Goal: Register for event/course

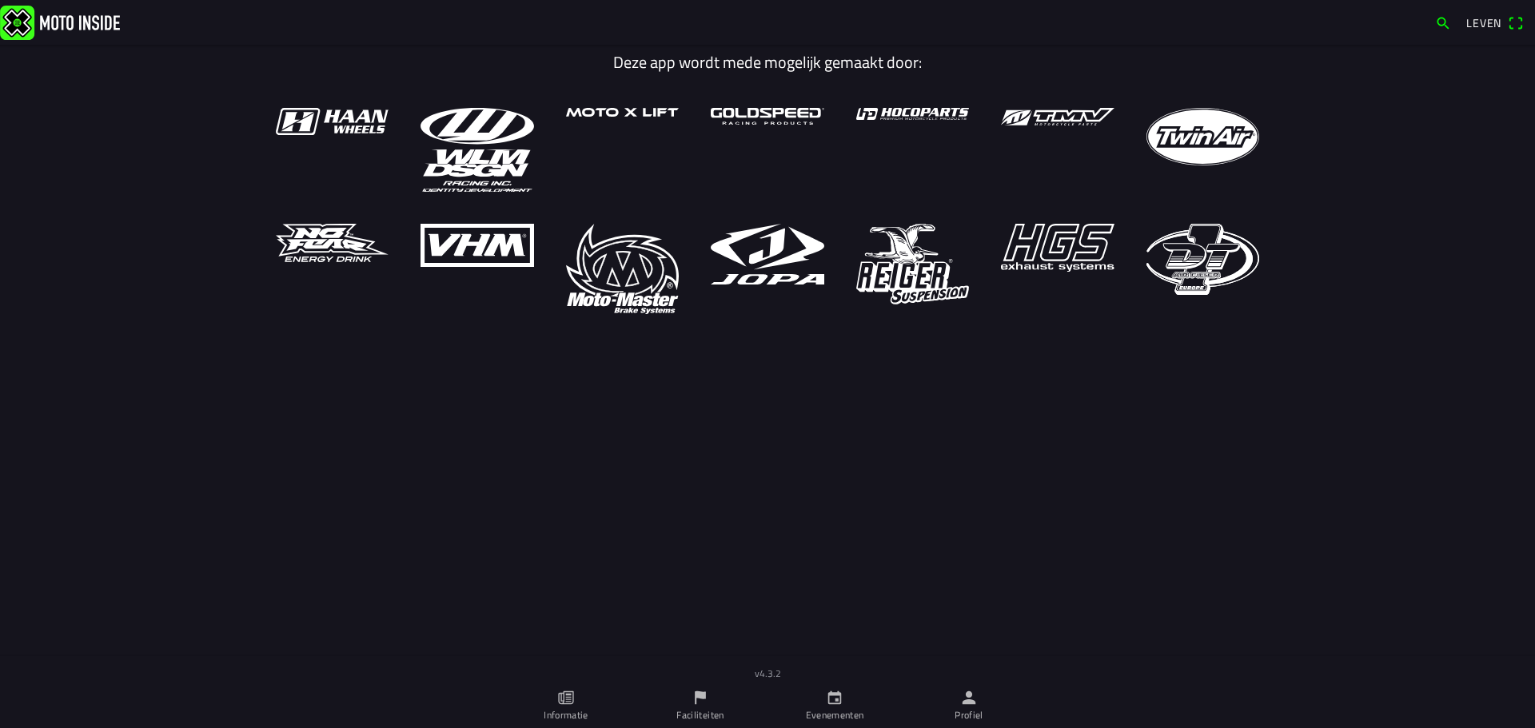
click at [844, 703] on link "Evenementen" at bounding box center [835, 706] width 134 height 45
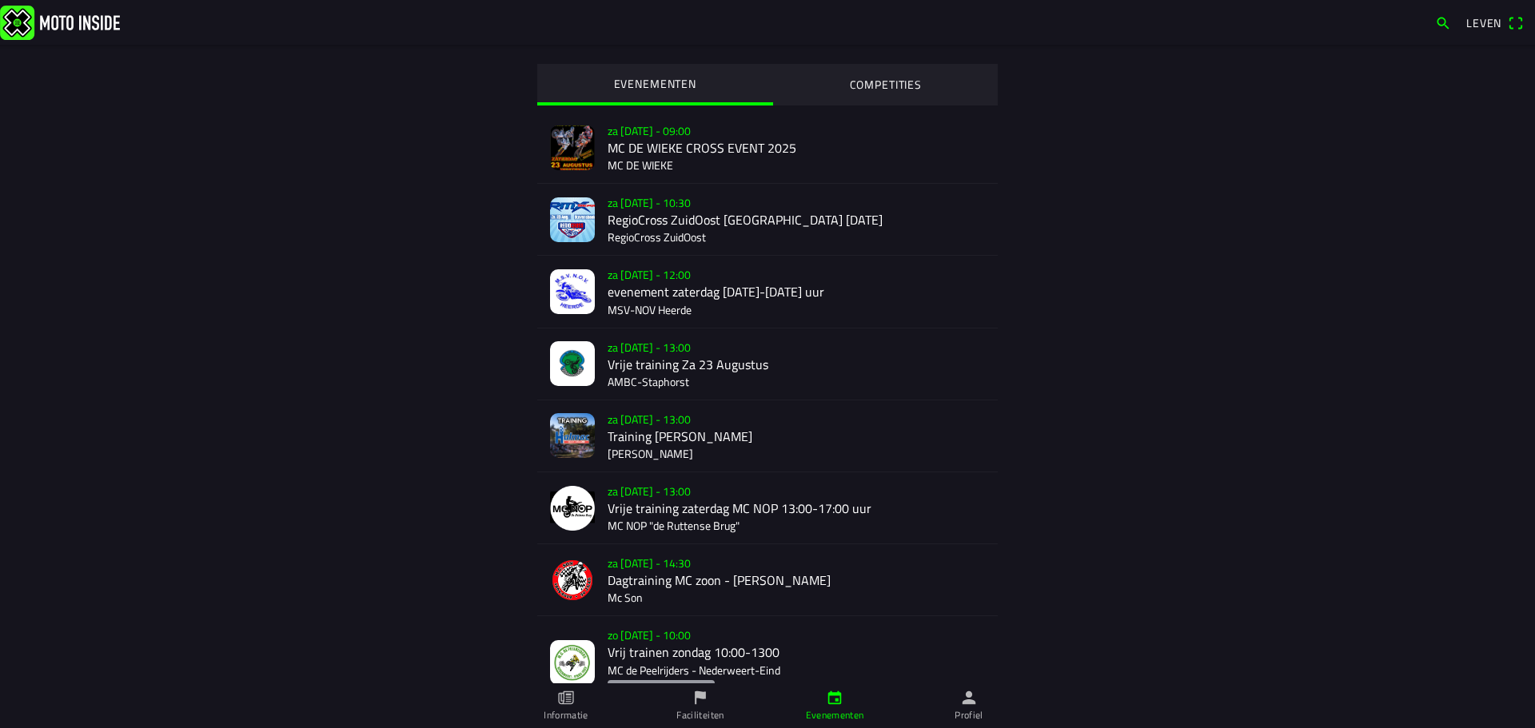
click at [660, 149] on div "za [DATE] - 09:00 MC DE WIEKE CROSS EVENT 2025 MC DE WIEKE" at bounding box center [796, 147] width 377 height 71
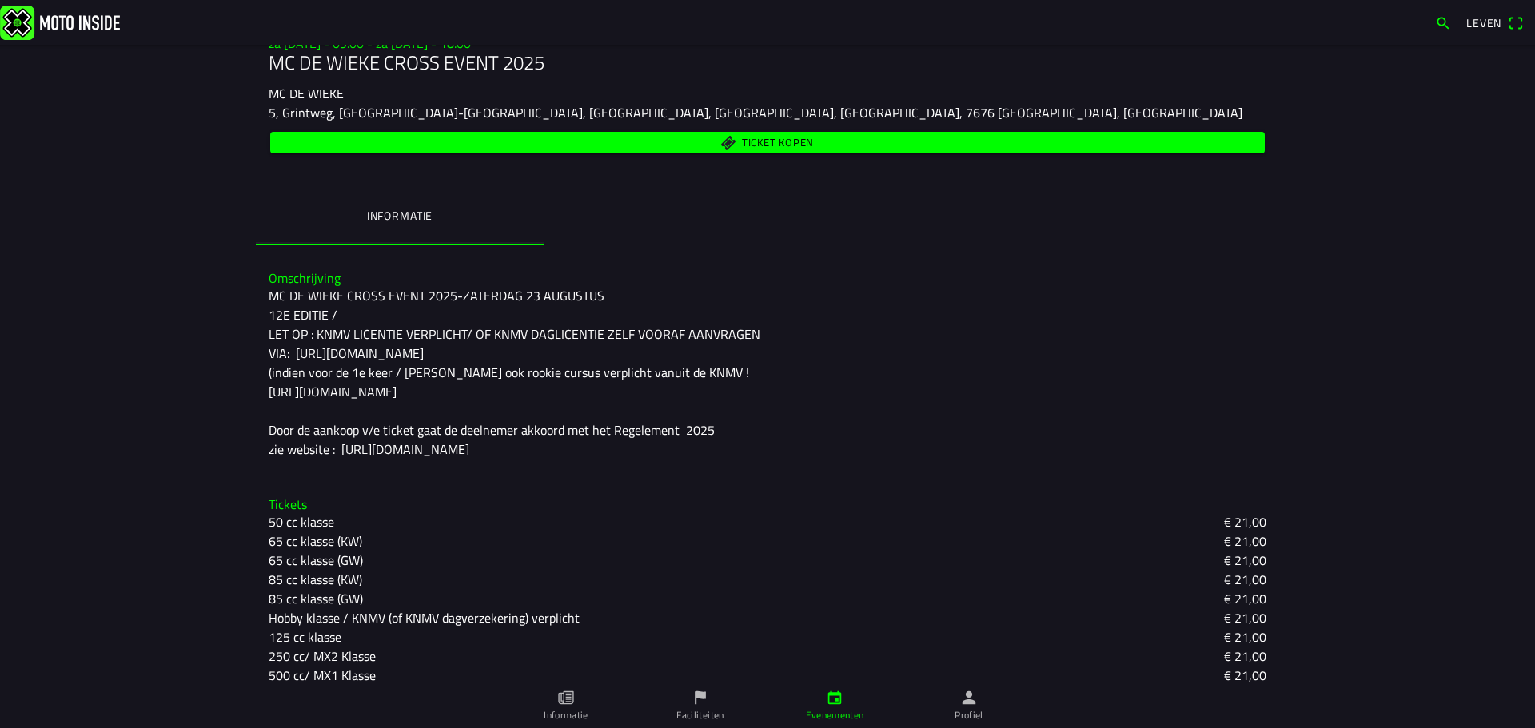
scroll to position [197, 0]
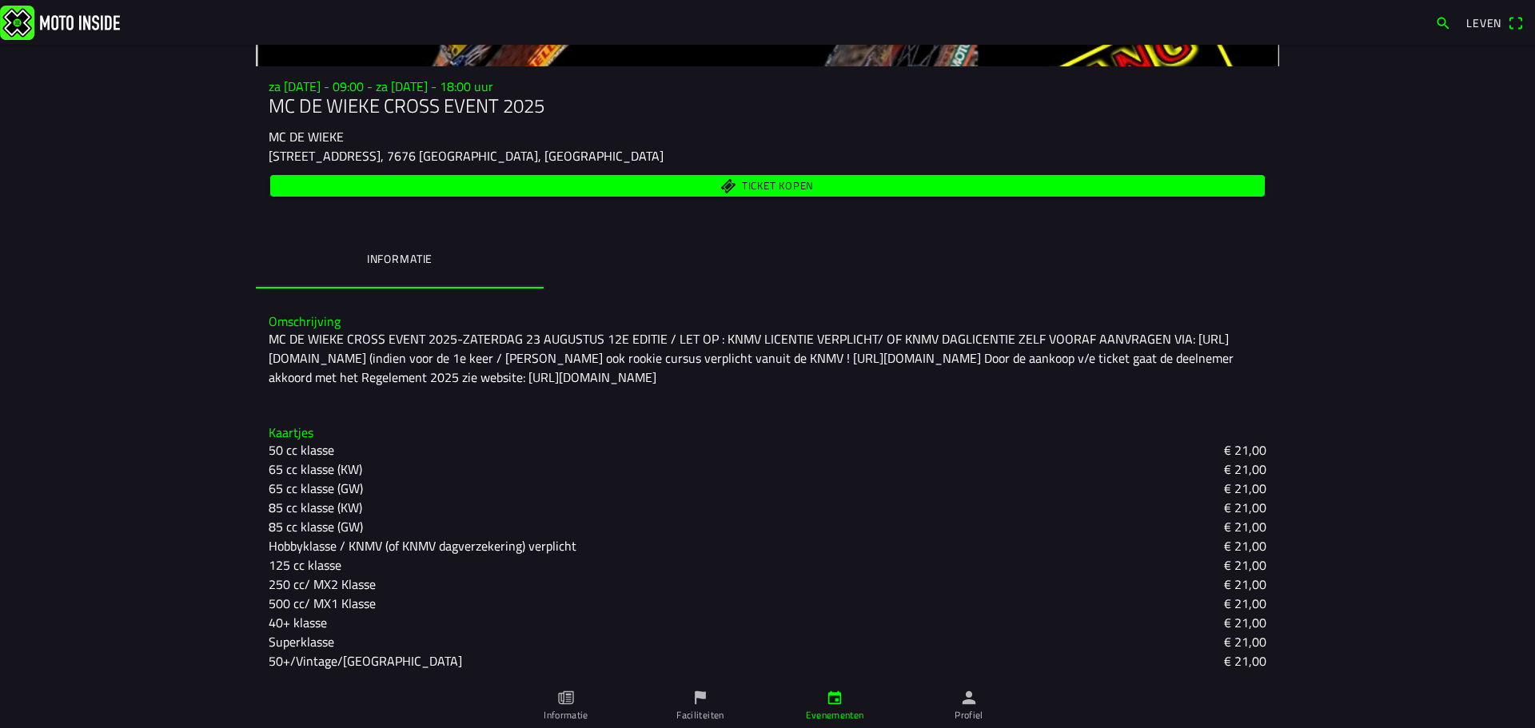
click at [389, 666] on font "50+/Vintage/[GEOGRAPHIC_DATA]" at bounding box center [365, 661] width 193 height 19
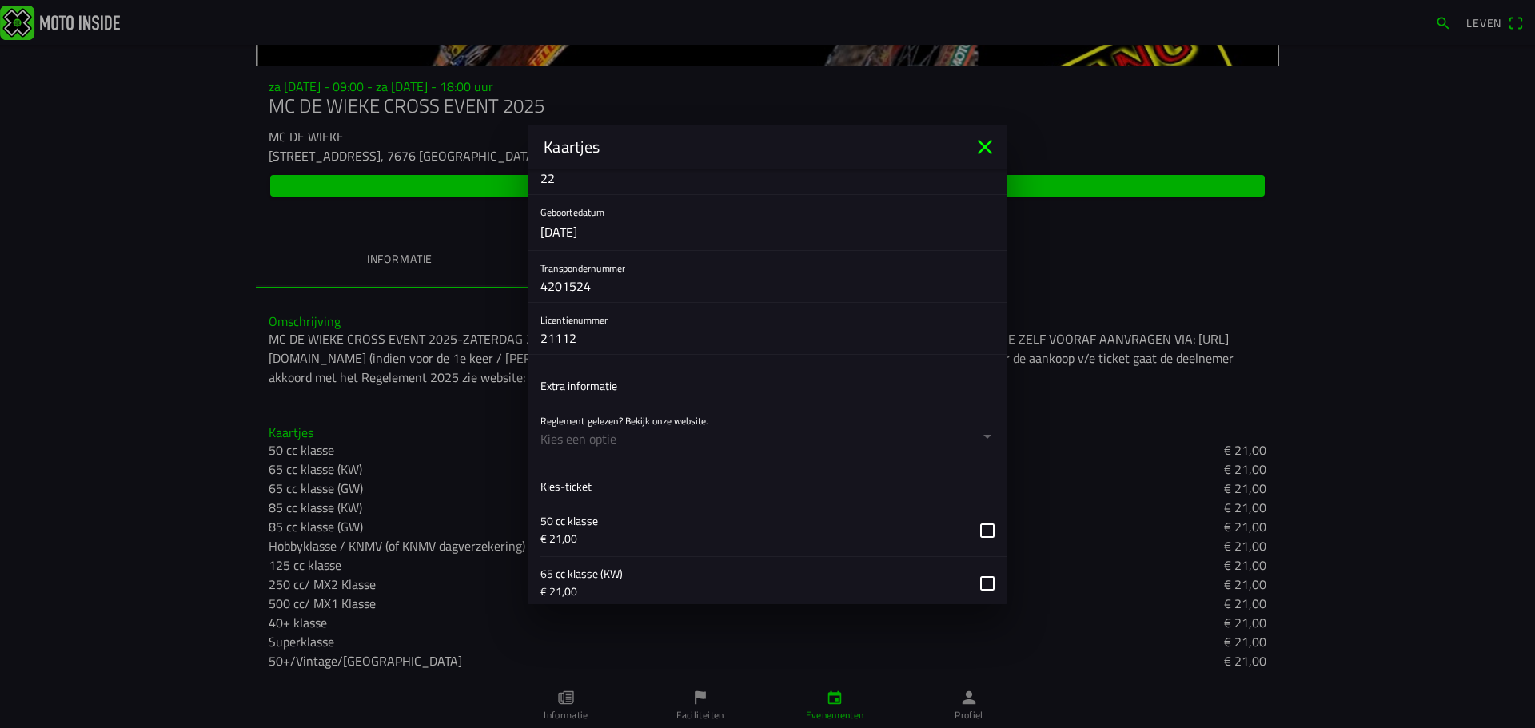
scroll to position [560, 0]
click at [973, 439] on button "button" at bounding box center [773, 427] width 467 height 51
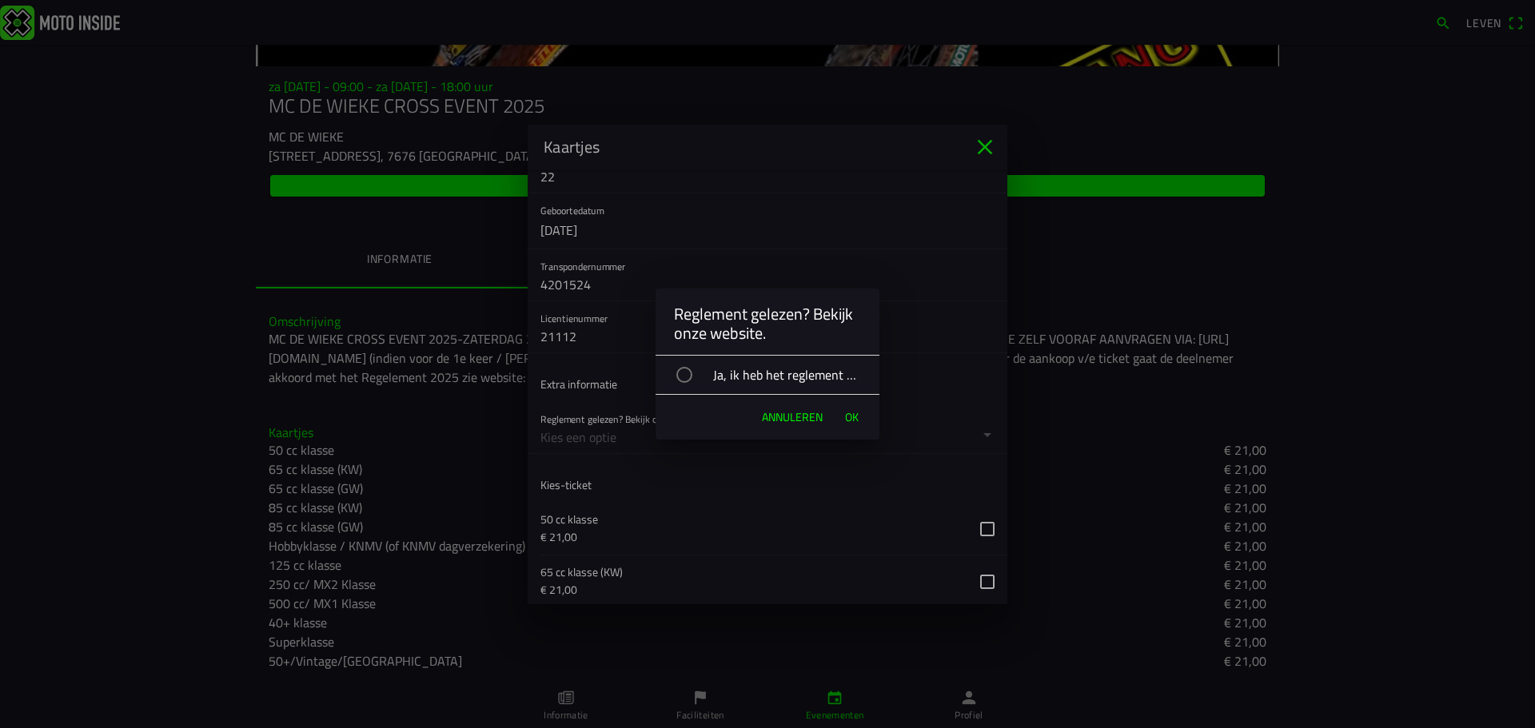
click at [689, 377] on div "button" at bounding box center [684, 375] width 16 height 16
click at [855, 419] on font "OK" at bounding box center [852, 417] width 14 height 17
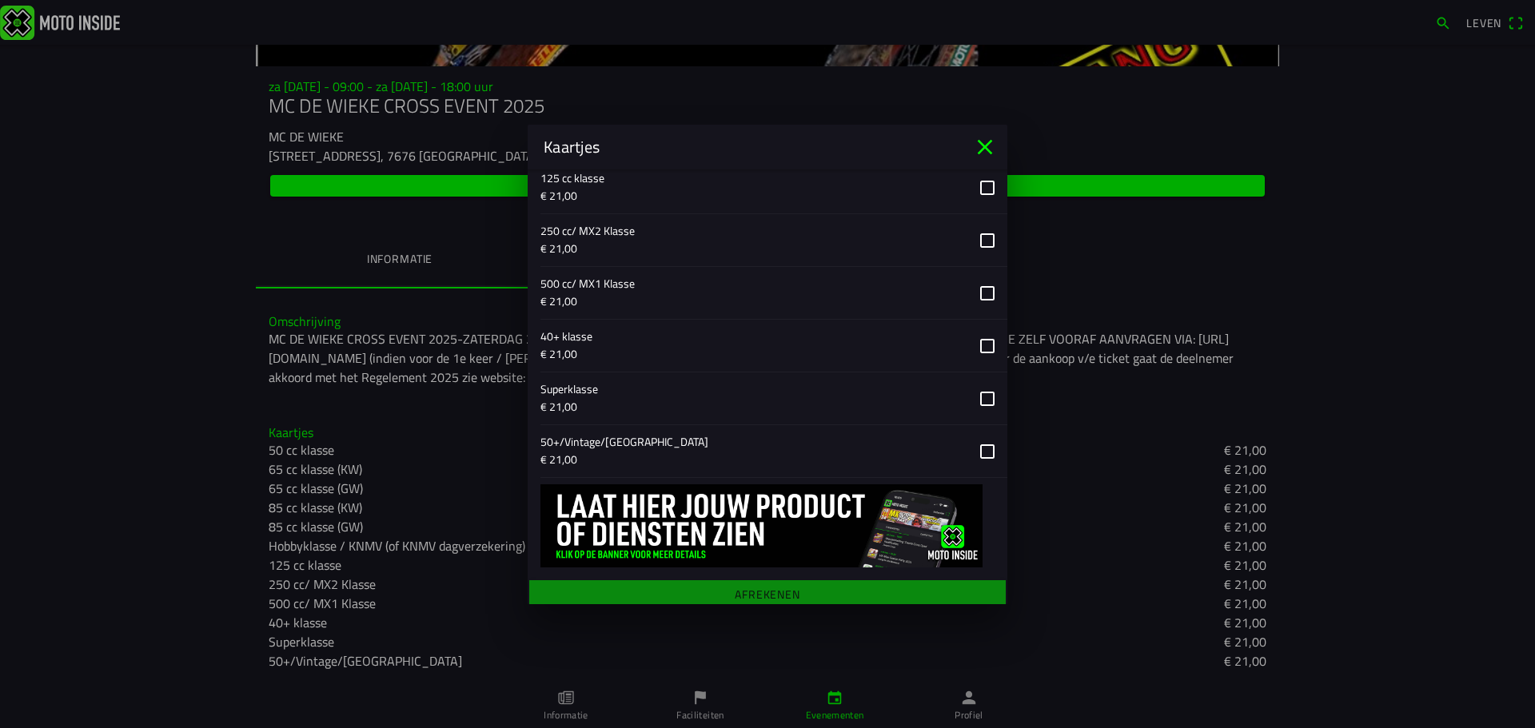
scroll to position [1226, 0]
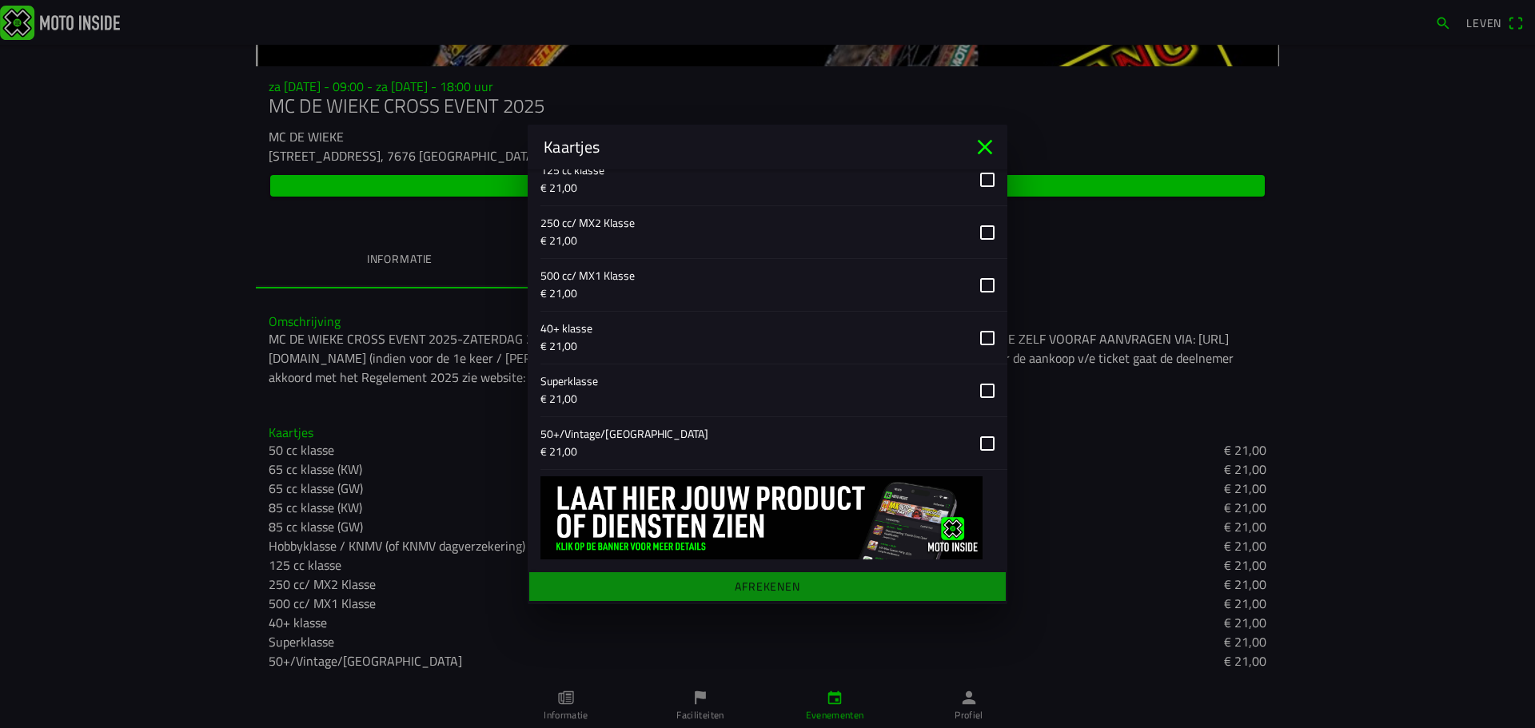
click at [979, 441] on button "button" at bounding box center [773, 443] width 467 height 52
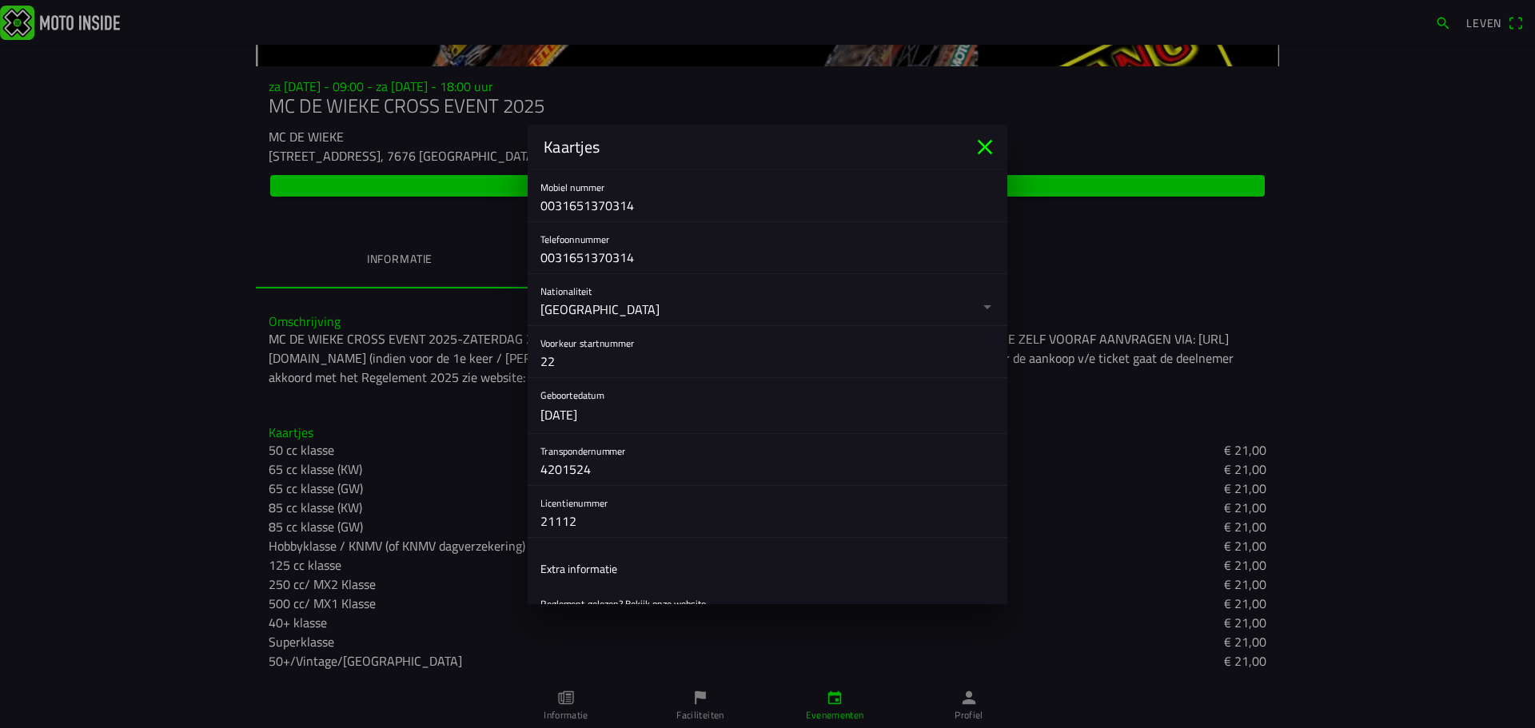
scroll to position [346, 0]
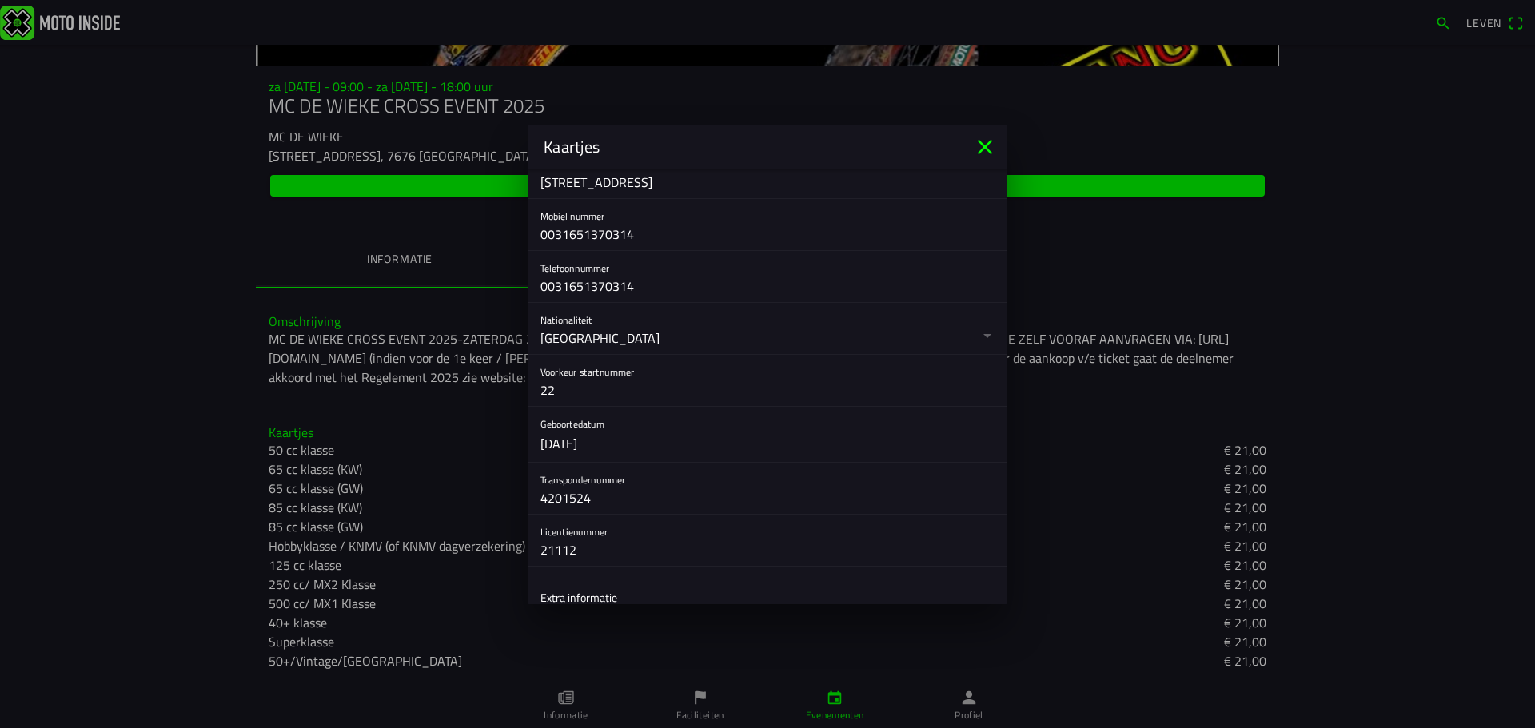
click at [988, 146] on icon "dichtbij" at bounding box center [985, 147] width 26 height 26
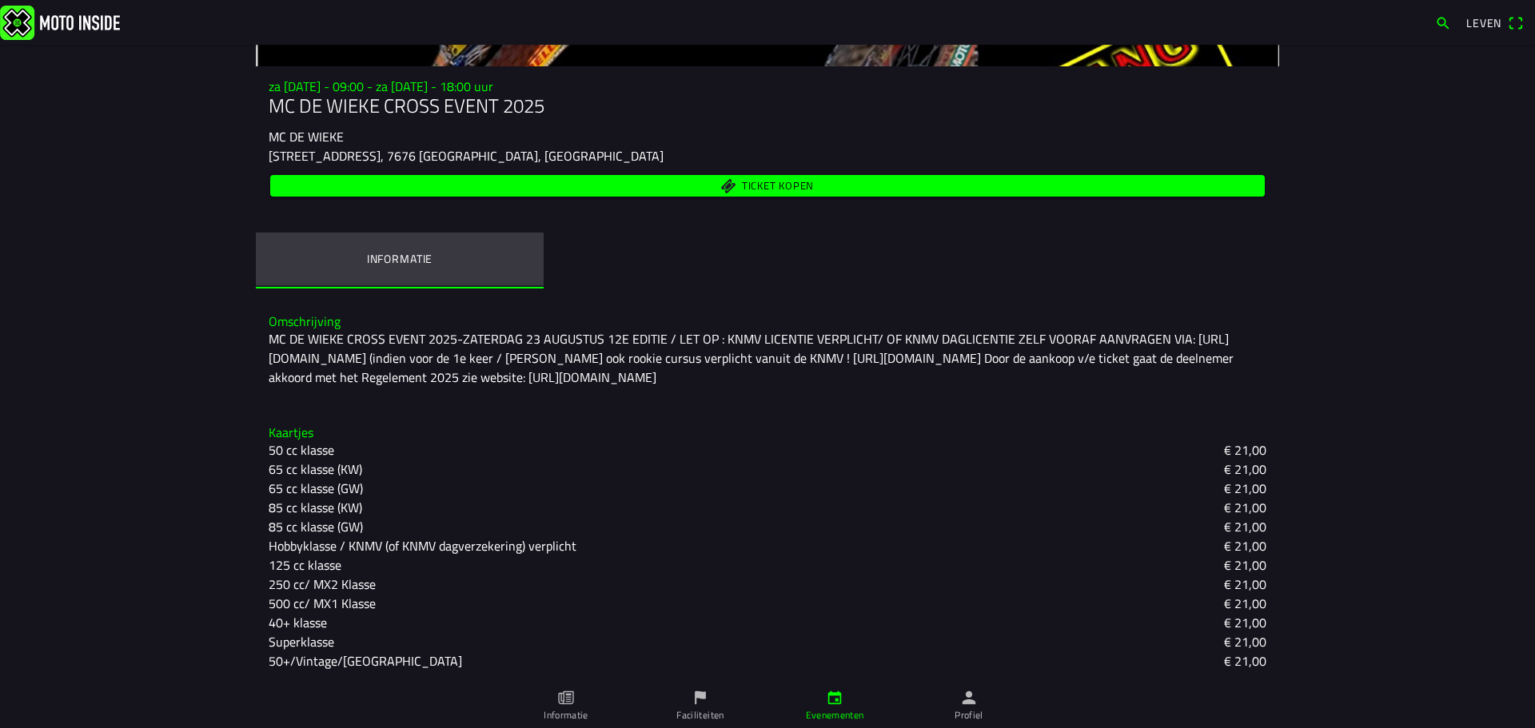
click at [395, 256] on font "Informatie" at bounding box center [400, 258] width 66 height 17
